Goal: Task Accomplishment & Management: Manage account settings

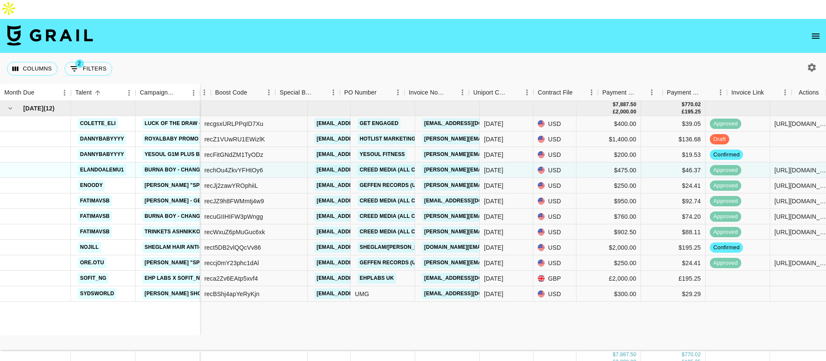
scroll to position [0, 624]
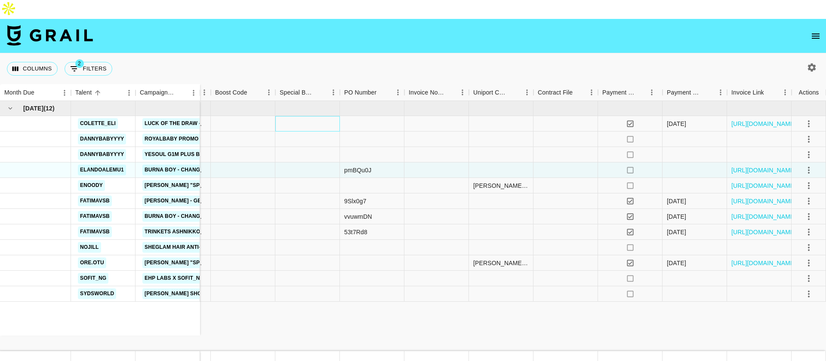
click at [323, 116] on div at bounding box center [307, 123] width 65 height 15
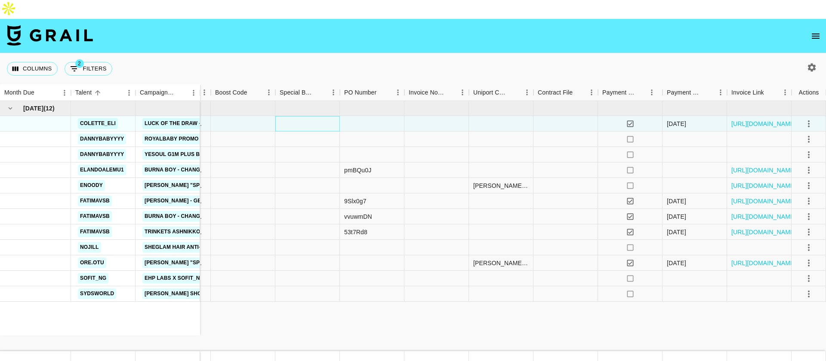
click at [324, 116] on div at bounding box center [307, 123] width 65 height 15
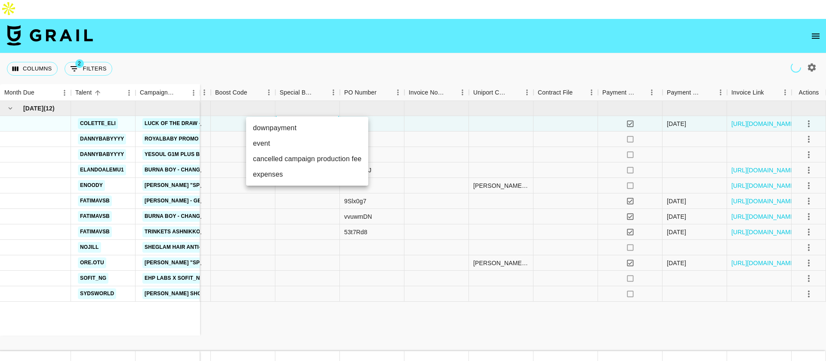
drag, startPoint x: 443, startPoint y: 345, endPoint x: 417, endPoint y: 345, distance: 25.8
click at [416, 345] on div at bounding box center [413, 180] width 826 height 361
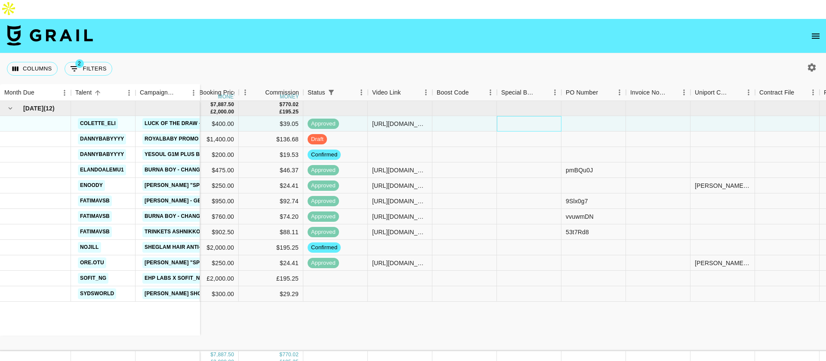
scroll to position [0, 396]
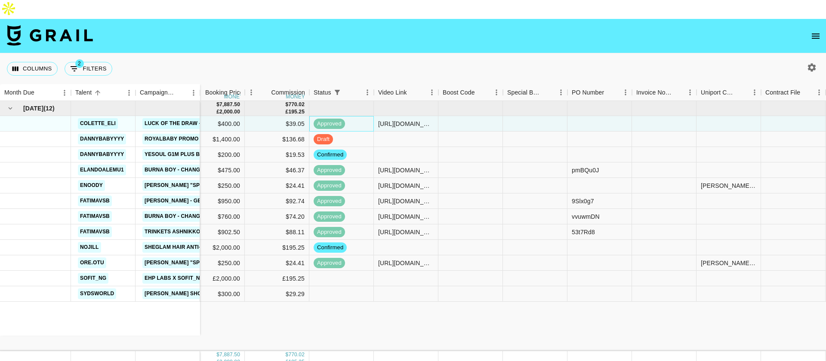
click at [361, 116] on div "approved" at bounding box center [341, 123] width 65 height 15
click at [353, 132] on div "draft" at bounding box center [341, 139] width 65 height 15
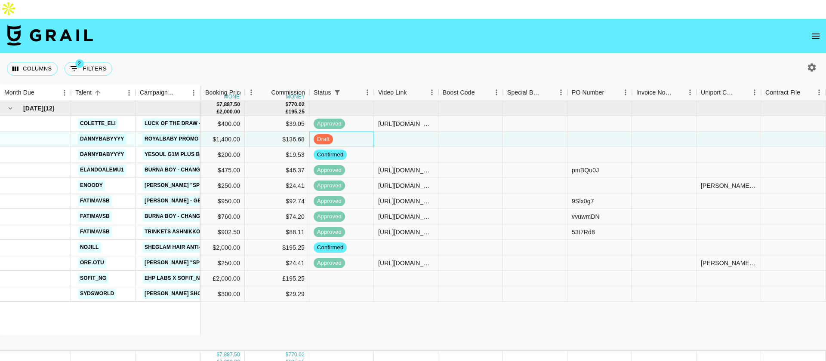
scroll to position [0, 624]
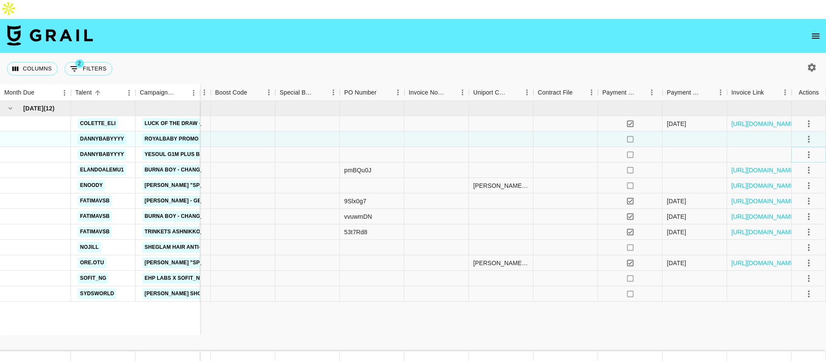
click at [805, 150] on icon "select merge strategy" at bounding box center [809, 155] width 10 height 10
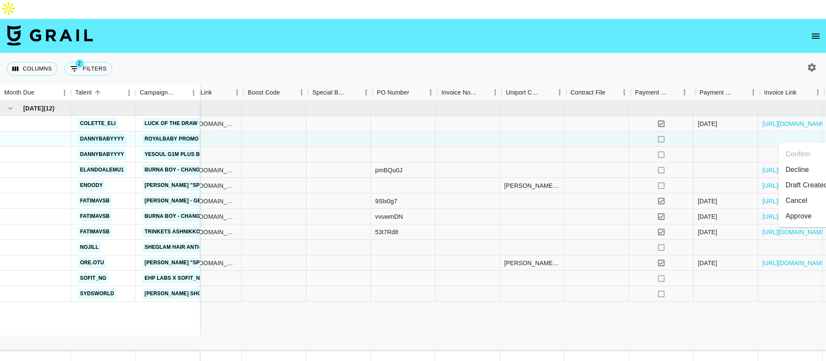
scroll to position [0, 568]
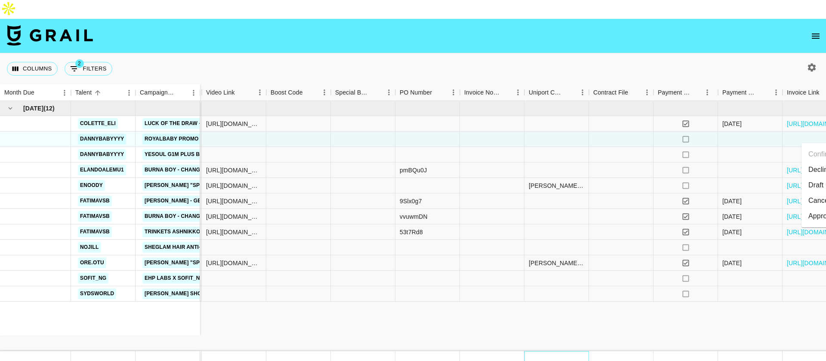
click at [540, 352] on div at bounding box center [556, 359] width 65 height 15
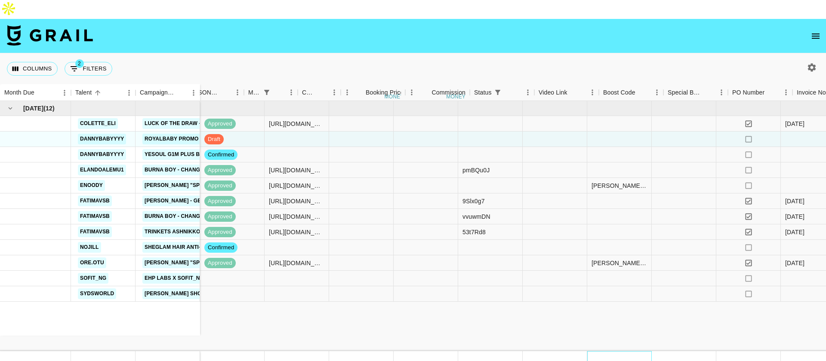
scroll to position [0, 624]
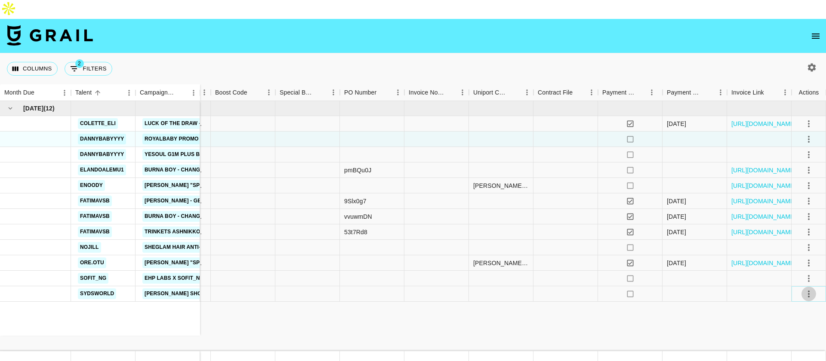
click at [811, 289] on icon "select merge strategy" at bounding box center [809, 294] width 10 height 10
click at [794, 204] on li "Decline" at bounding box center [799, 210] width 56 height 15
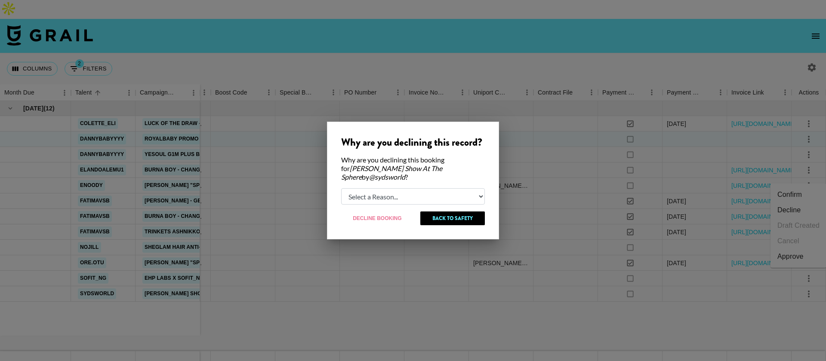
click at [412, 188] on select "Select a Reason... Relogging this deal due to a data issue The booker cancelled…" at bounding box center [413, 196] width 144 height 16
select select "creator_decline"
click at [341, 188] on select "Select a Reason... Relogging this deal due to a data issue The booker cancelled…" at bounding box center [413, 196] width 144 height 16
click at [371, 215] on button "Decline Booking" at bounding box center [377, 219] width 73 height 14
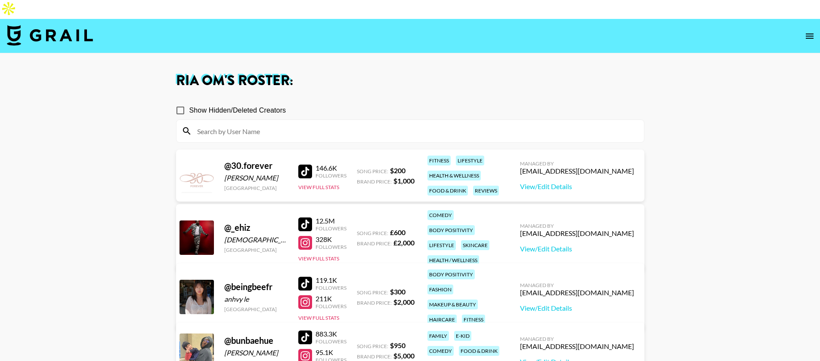
click at [49, 25] on img at bounding box center [50, 35] width 86 height 21
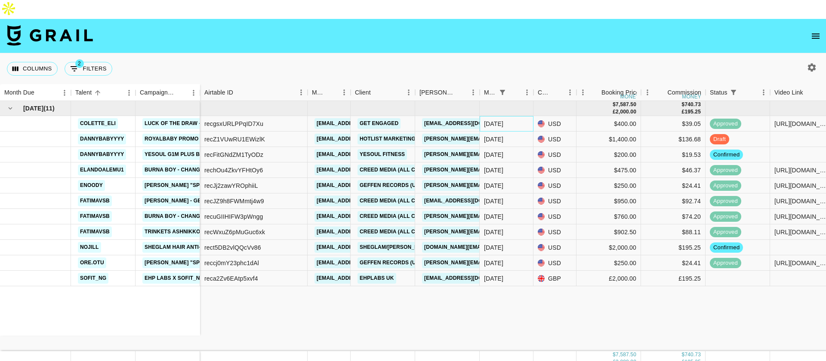
click at [511, 116] on div "[DATE]" at bounding box center [507, 123] width 54 height 15
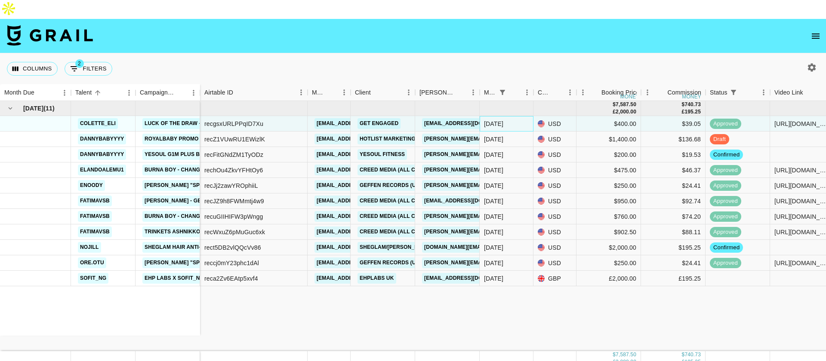
click at [511, 116] on div "[DATE]" at bounding box center [507, 123] width 54 height 15
